Goal: Use online tool/utility: Use online tool/utility

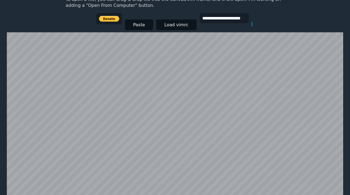
scroll to position [107, 0]
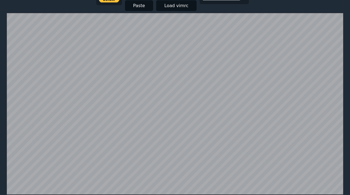
click at [13, 13] on div at bounding box center [175, 104] width 338 height 182
click at [143, 2] on button "Paste" at bounding box center [139, 5] width 28 height 11
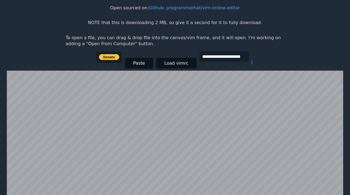
scroll to position [48, 0]
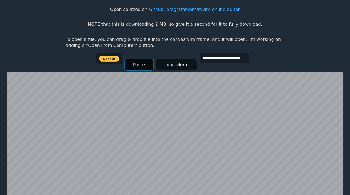
click at [137, 66] on button "Paste" at bounding box center [139, 64] width 28 height 11
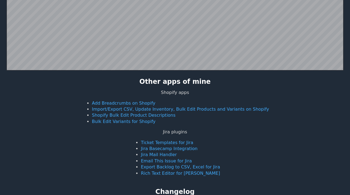
scroll to position [84, 0]
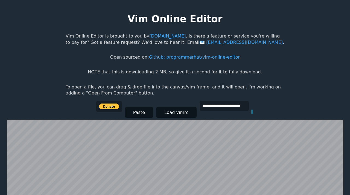
scroll to position [107, 0]
